Goal: Submit feedback/report problem

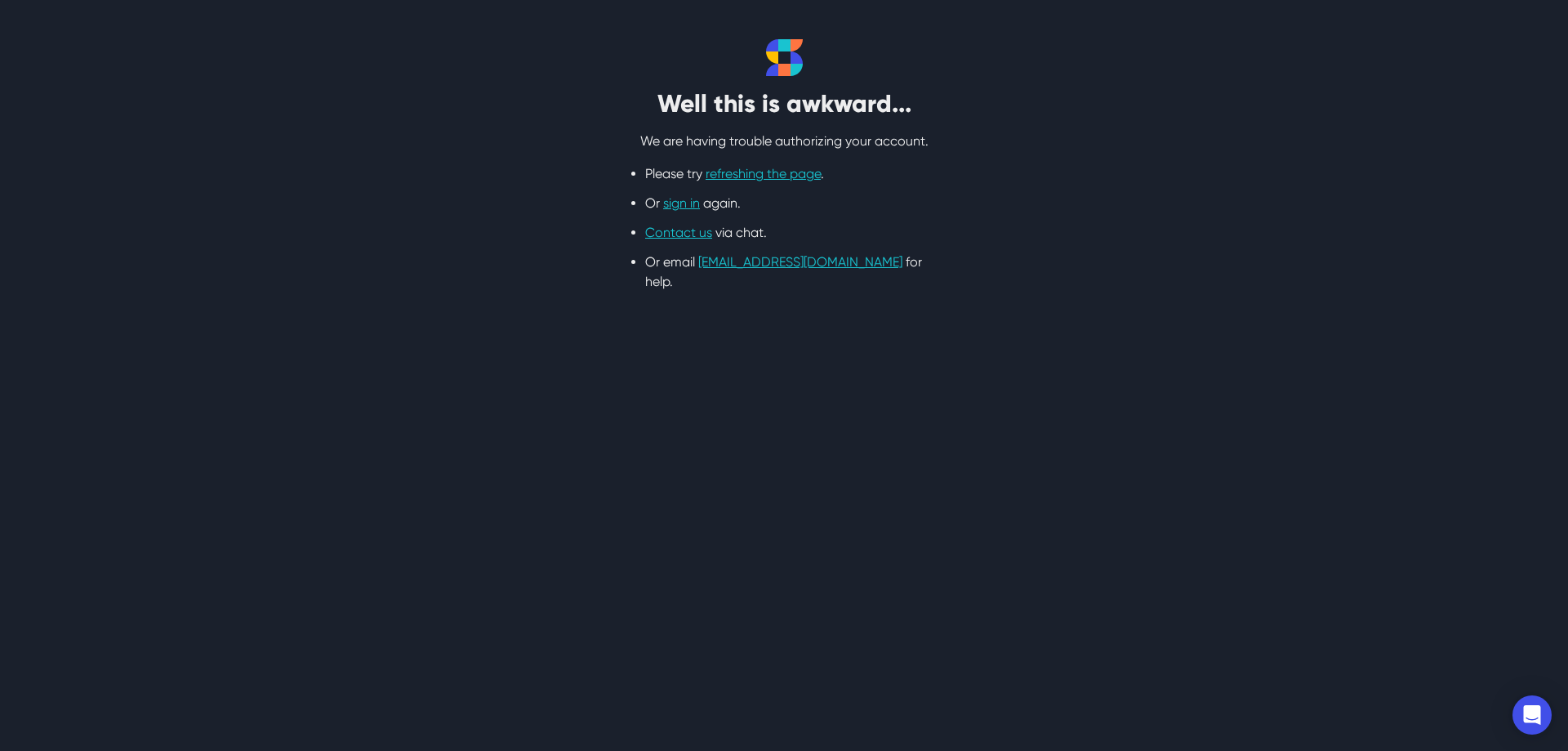
click at [818, 171] on link "refreshing the page" at bounding box center [763, 173] width 115 height 15
click at [757, 175] on link "refreshing the page" at bounding box center [763, 173] width 115 height 15
click at [1530, 715] on icon "Open Intercom Messenger" at bounding box center [1532, 715] width 19 height 21
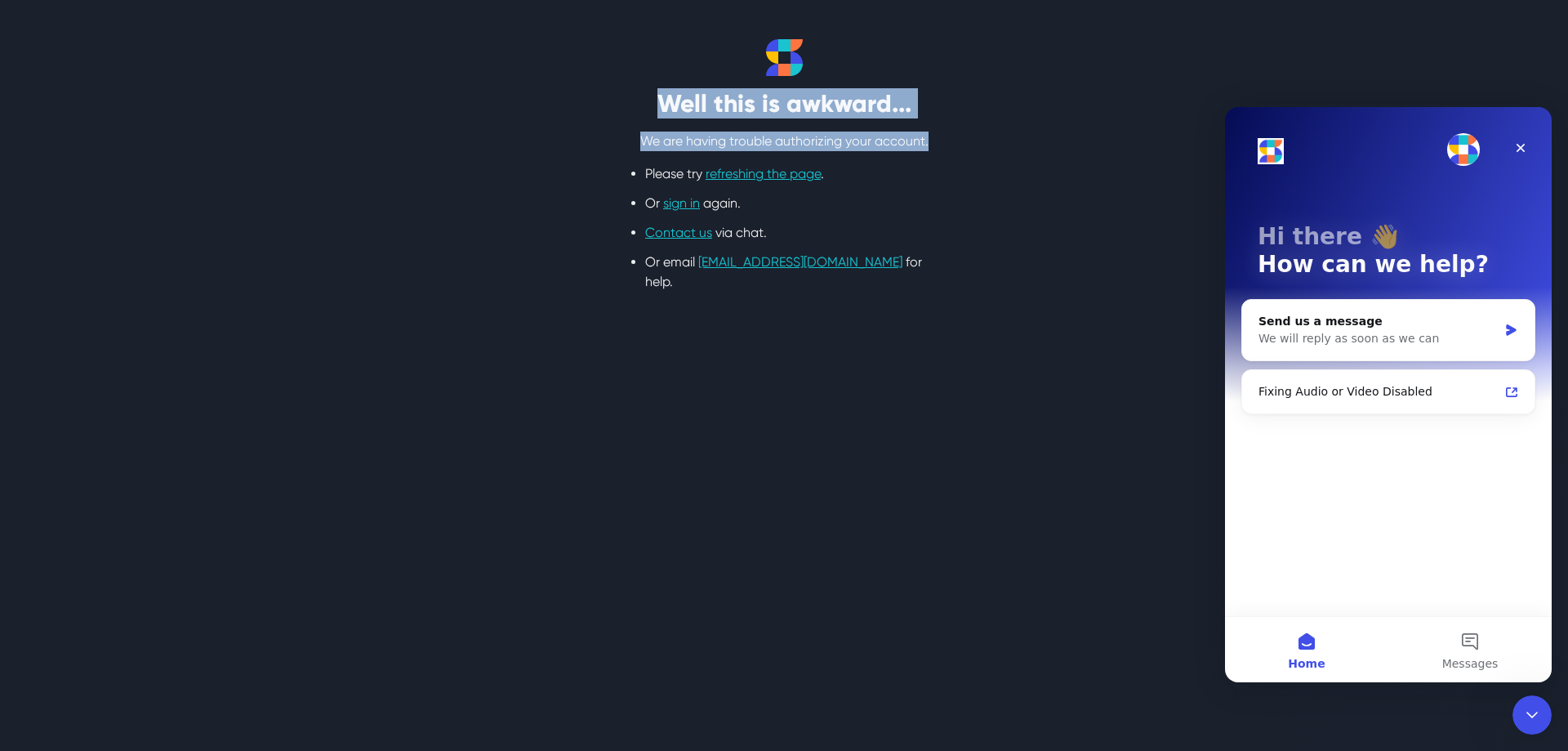
drag, startPoint x: 948, startPoint y: 142, endPoint x: 630, endPoint y: 107, distance: 319.9
click at [630, 107] on div "Well this is awkward... We are having trouble authorizing your account. Please …" at bounding box center [784, 165] width 408 height 253
copy div "Well this is awkward... We are having trouble authorizing your account."
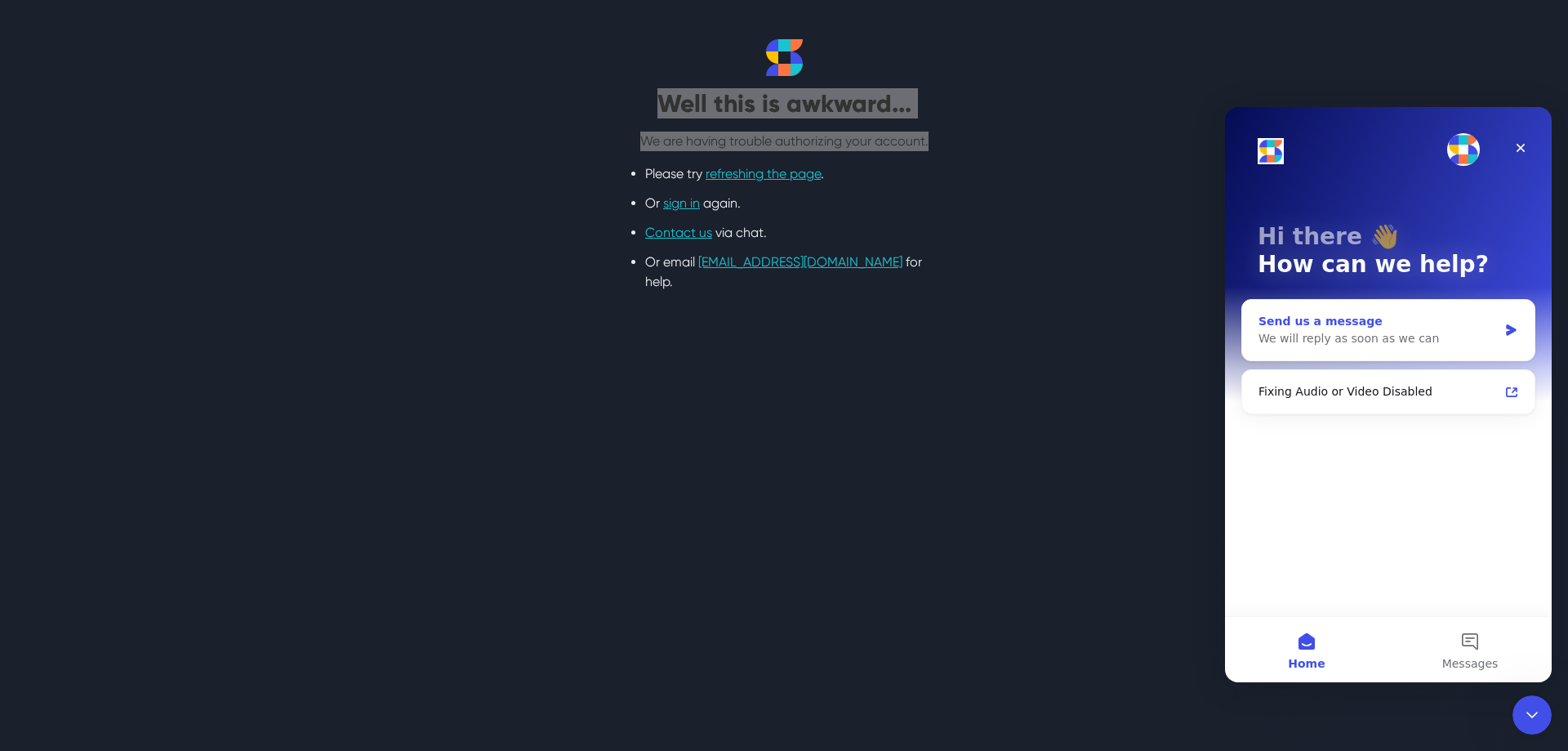
click at [1326, 343] on div "We will reply as soon as we can" at bounding box center [1378, 338] width 239 height 17
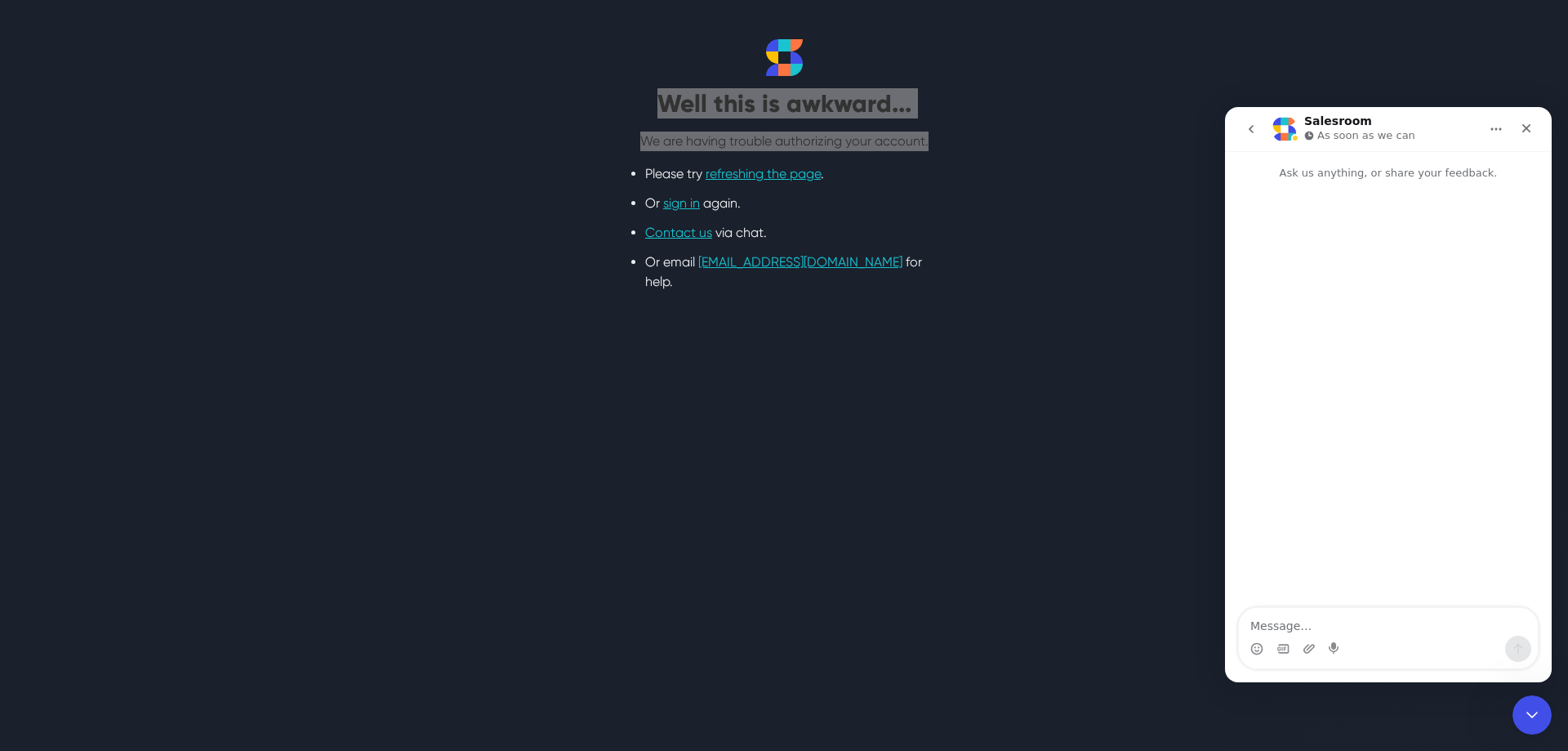
click at [1313, 618] on textarea "Message…" at bounding box center [1389, 622] width 299 height 28
type textarea "Well this is awkward... We are having trouble authorizing your account. !!!!"
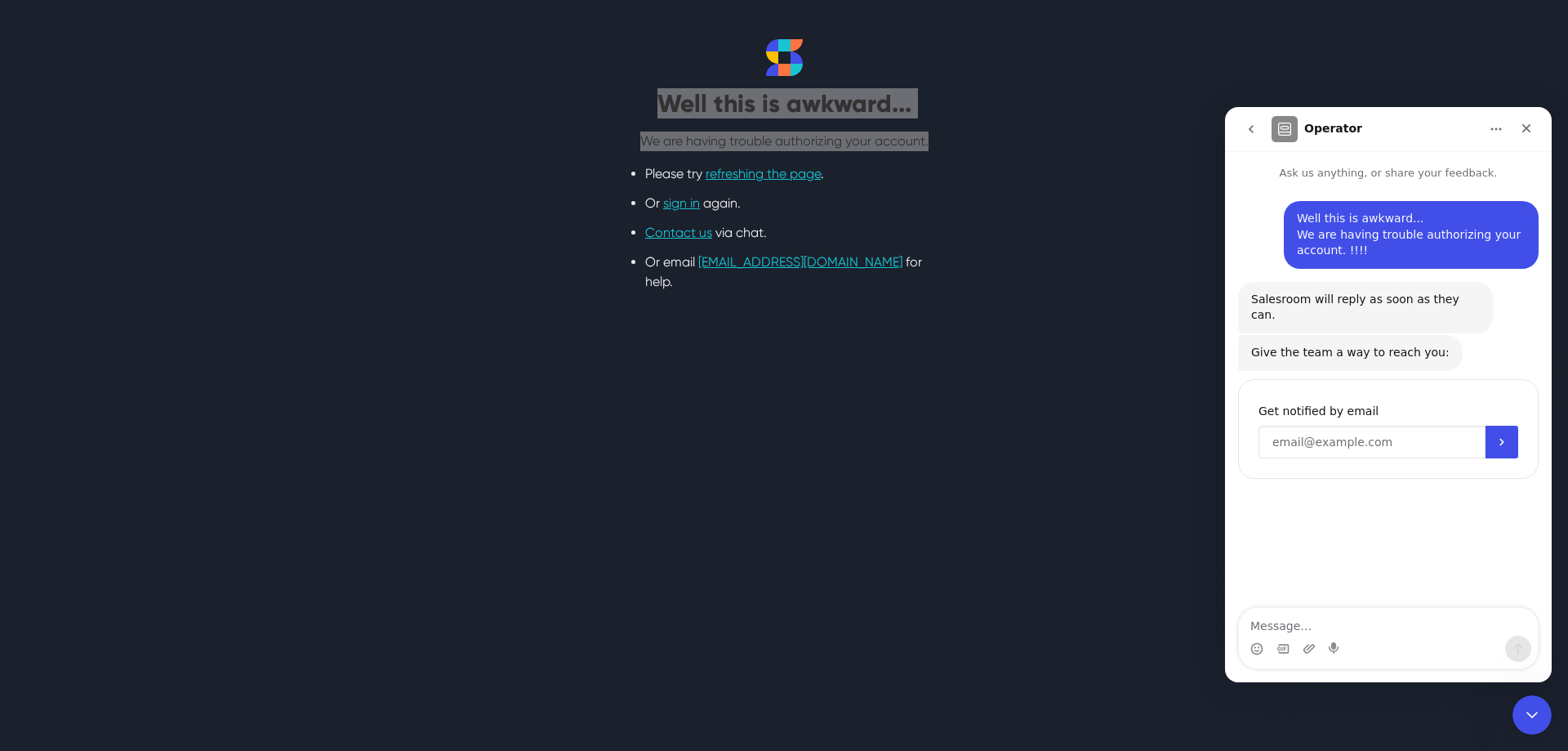
click at [1273, 425] on input "Enter your email" at bounding box center [1372, 441] width 227 height 33
paste input ""pr@prsolutions.fr" <pr@prsolutions.fr>"
click at [1374, 425] on input ""pr@prsolutions.fr" <pr@prsolutions.fr>" at bounding box center [1372, 441] width 227 height 33
drag, startPoint x: 1374, startPoint y: 425, endPoint x: 1237, endPoint y: 425, distance: 137.0
click at [1237, 425] on div "Well this is awkward... We are having trouble authorizing your account. !!!! • …" at bounding box center [1388, 353] width 327 height 343
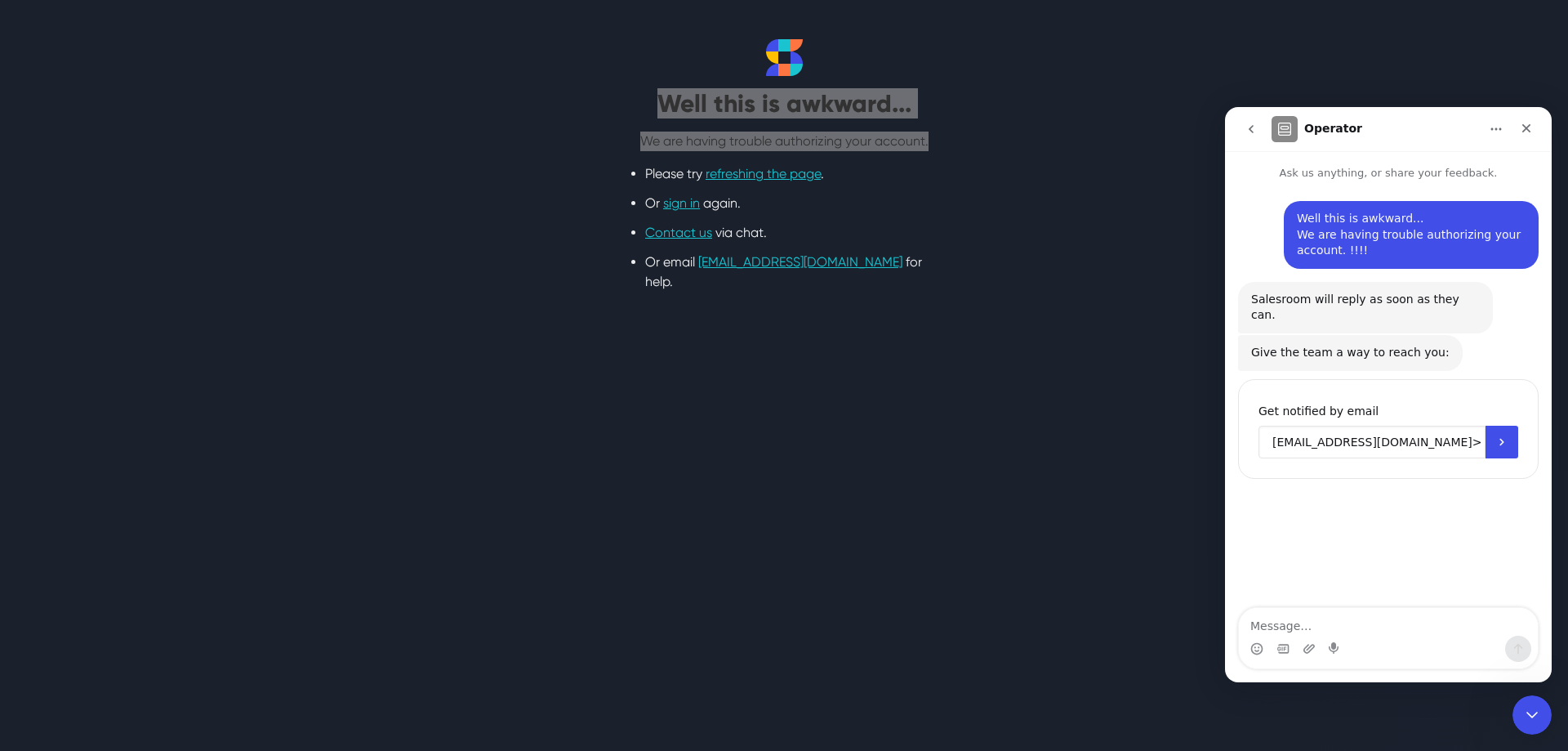
drag, startPoint x: 1369, startPoint y: 432, endPoint x: 1378, endPoint y: 429, distance: 9.5
click at [1370, 432] on input "pr@prsolutions.fr>" at bounding box center [1372, 441] width 227 height 33
type input "[EMAIL_ADDRESS][DOMAIN_NAME]"
click at [1495, 436] on icon "Submit" at bounding box center [1501, 441] width 13 height 13
